Goal: Information Seeking & Learning: Learn about a topic

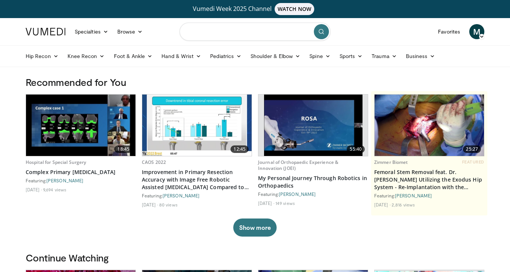
click at [265, 33] on input "Search topics, interventions" at bounding box center [255, 32] width 151 height 18
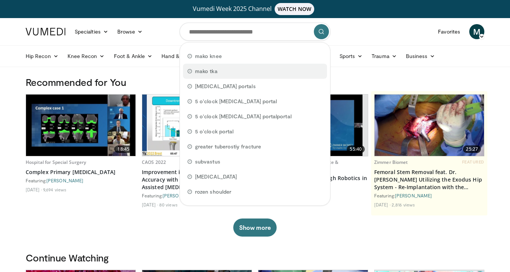
click at [210, 68] on span "mako tka" at bounding box center [206, 72] width 23 height 8
type input "********"
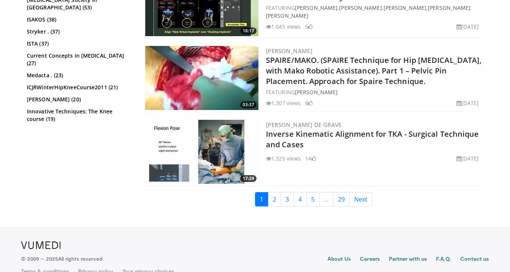
scroll to position [1922, 0]
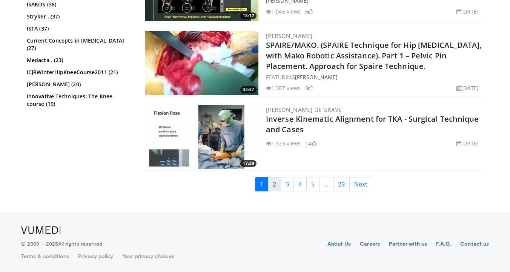
click at [276, 185] on link "2" at bounding box center [274, 184] width 13 height 14
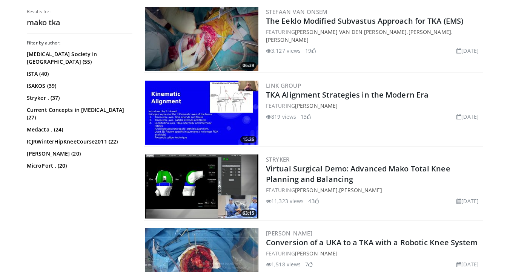
scroll to position [246, 0]
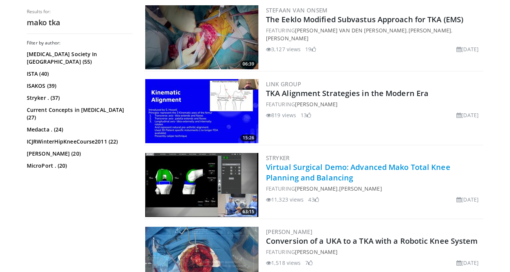
click at [344, 169] on link "Virtual Surgical Demo: Advanced Mako Total Knee Planning and Balancing" at bounding box center [358, 172] width 185 height 21
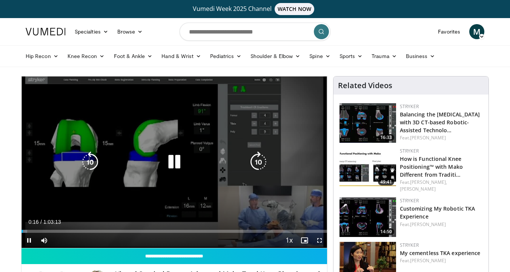
click at [260, 163] on icon "Video Player" at bounding box center [258, 162] width 21 height 21
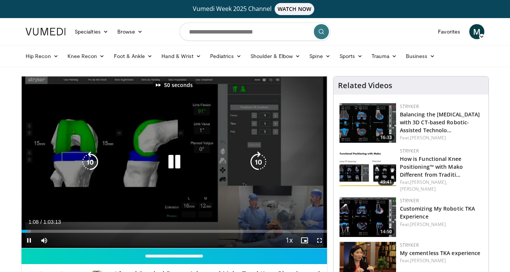
click at [260, 163] on icon "Video Player" at bounding box center [258, 162] width 21 height 21
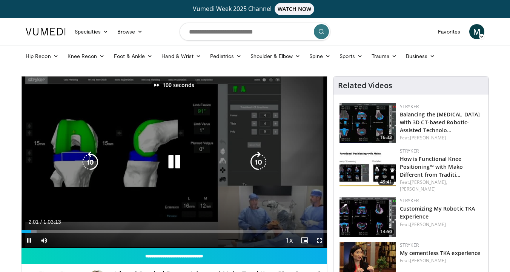
click at [260, 163] on icon "Video Player" at bounding box center [258, 162] width 21 height 21
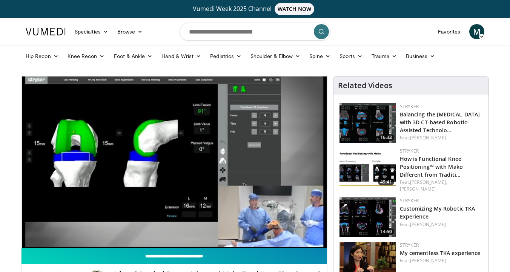
click at [228, 252] on input "**********" at bounding box center [175, 257] width 306 height 16
type input "**********"
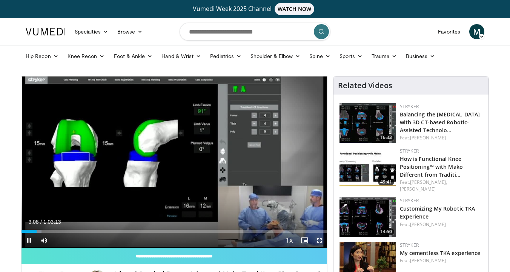
click at [318, 242] on span "Video Player" at bounding box center [319, 240] width 15 height 15
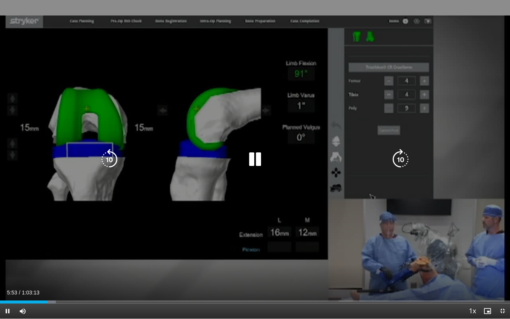
click at [257, 159] on icon "Video Player" at bounding box center [255, 159] width 21 height 21
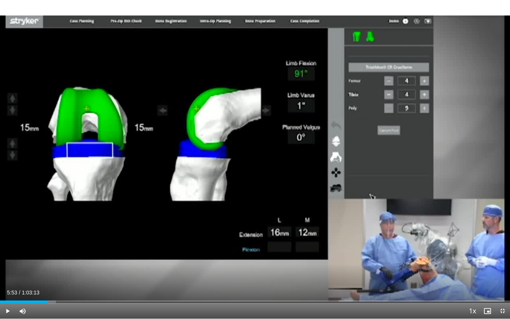
click at [255, 160] on div "150 seconds Tap to unmute" at bounding box center [255, 159] width 510 height 318
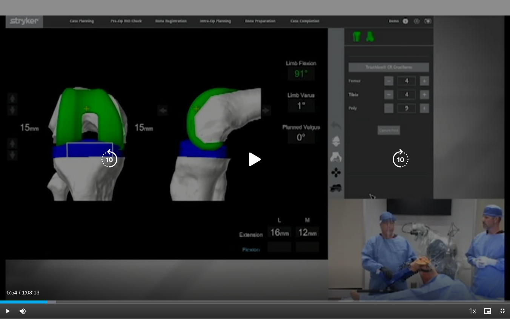
click at [258, 156] on icon "Video Player" at bounding box center [255, 159] width 21 height 21
click at [257, 154] on icon "Video Player" at bounding box center [255, 159] width 21 height 21
click at [250, 157] on icon "Video Player" at bounding box center [255, 159] width 21 height 21
click at [401, 159] on icon "Video Player" at bounding box center [400, 159] width 21 height 21
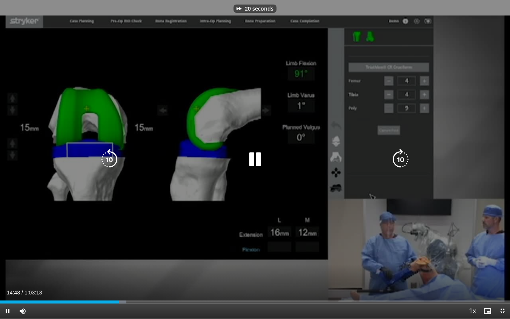
click at [401, 159] on icon "Video Player" at bounding box center [400, 159] width 21 height 21
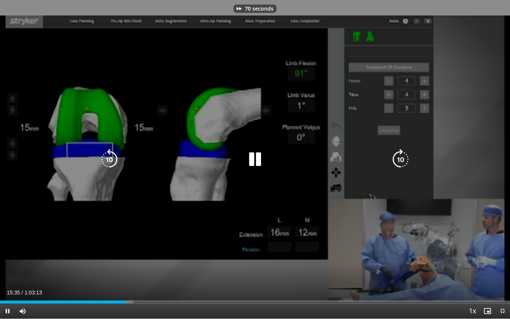
click at [401, 159] on icon "Video Player" at bounding box center [400, 159] width 21 height 21
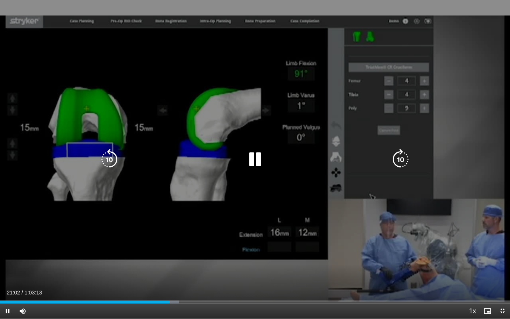
click at [257, 156] on icon "Video Player" at bounding box center [255, 159] width 21 height 21
click at [255, 158] on icon "Video Player" at bounding box center [255, 159] width 21 height 21
click at [257, 154] on icon "Video Player" at bounding box center [255, 159] width 21 height 21
click at [254, 161] on icon "Video Player" at bounding box center [255, 159] width 21 height 21
click at [257, 161] on icon "Video Player" at bounding box center [255, 159] width 21 height 21
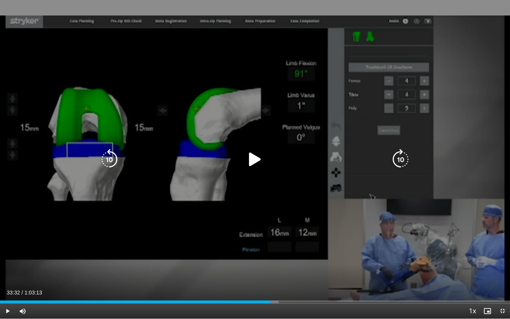
click at [256, 157] on icon "Video Player" at bounding box center [255, 159] width 21 height 21
click at [259, 166] on icon "Video Player" at bounding box center [255, 159] width 21 height 21
